Goal: Transaction & Acquisition: Book appointment/travel/reservation

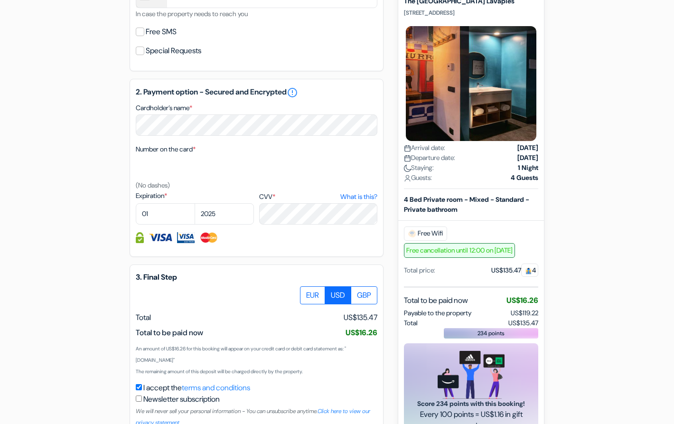
scroll to position [449, 0]
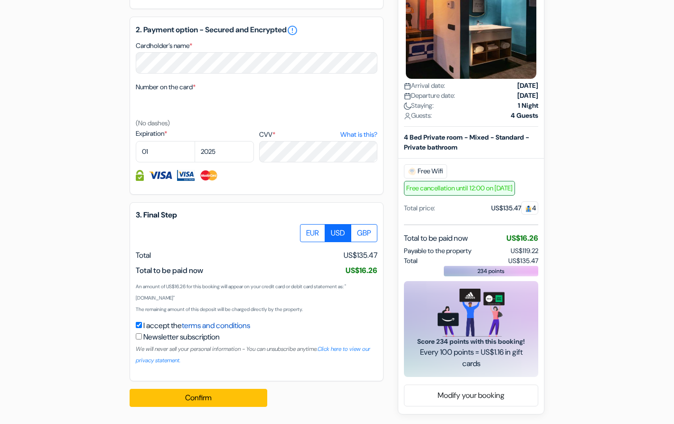
click at [250, 327] on link "terms and conditions" at bounding box center [216, 326] width 68 height 10
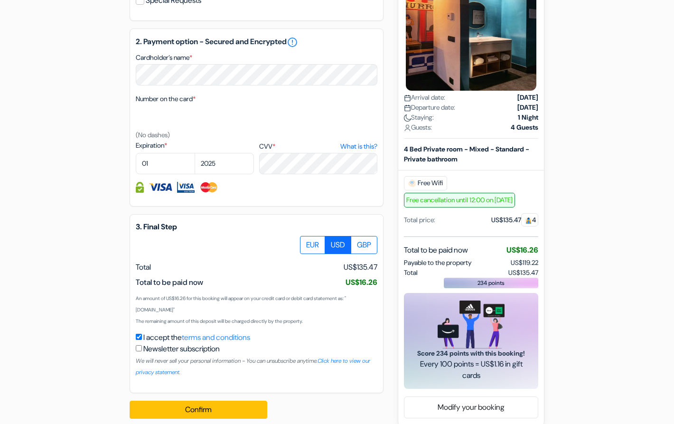
scroll to position [435, 0]
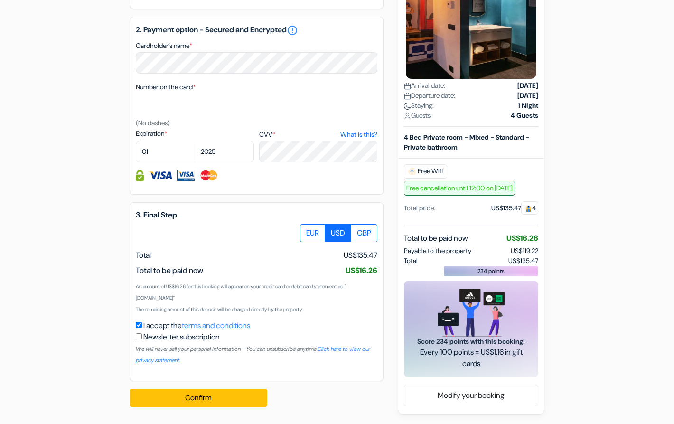
click at [491, 233] on div "Total to be paid now US$16.26" at bounding box center [471, 238] width 134 height 11
